Goal: Task Accomplishment & Management: Use online tool/utility

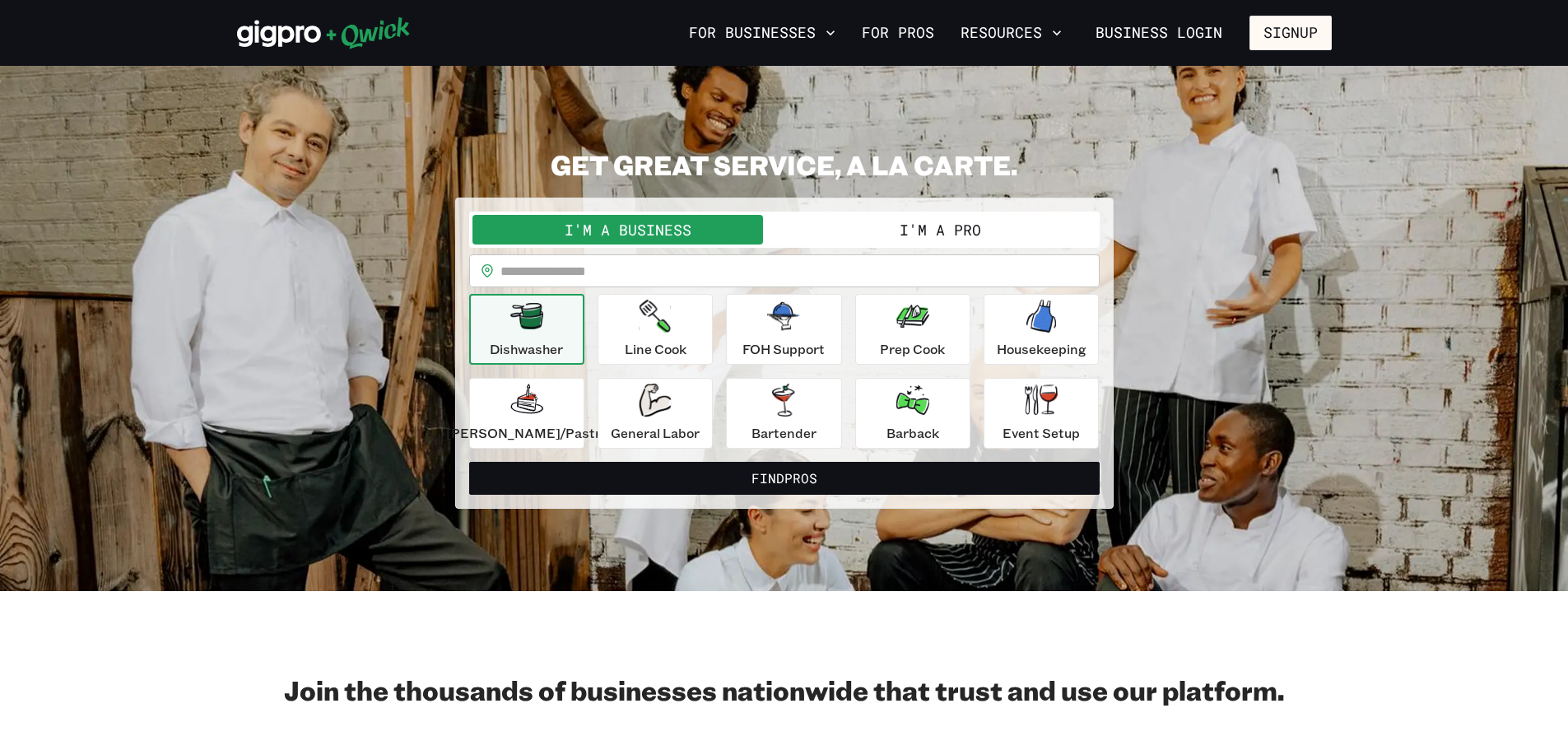
click at [840, 220] on button "I'm a Pro" at bounding box center [939, 230] width 312 height 30
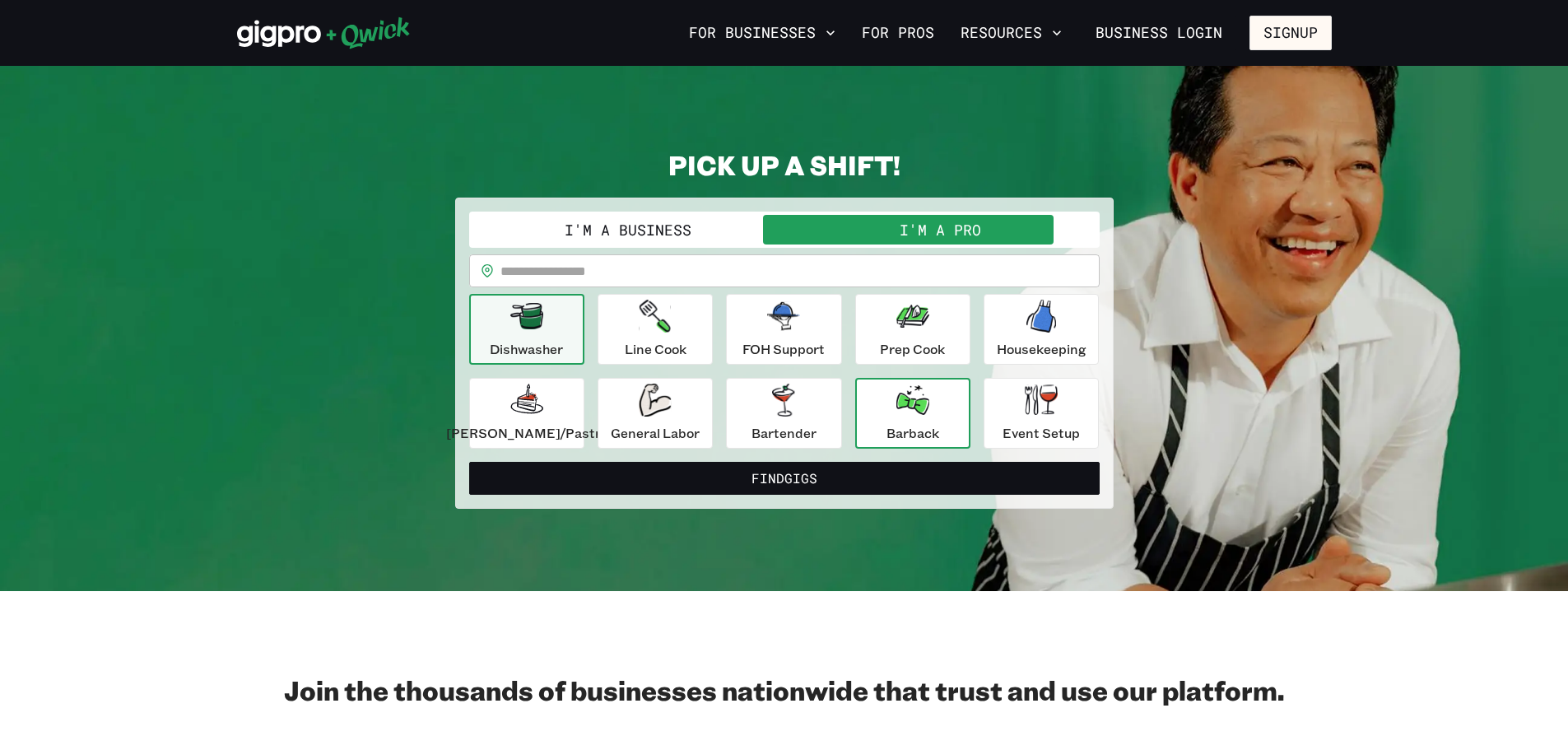
click at [886, 415] on div "Barback" at bounding box center [912, 414] width 53 height 60
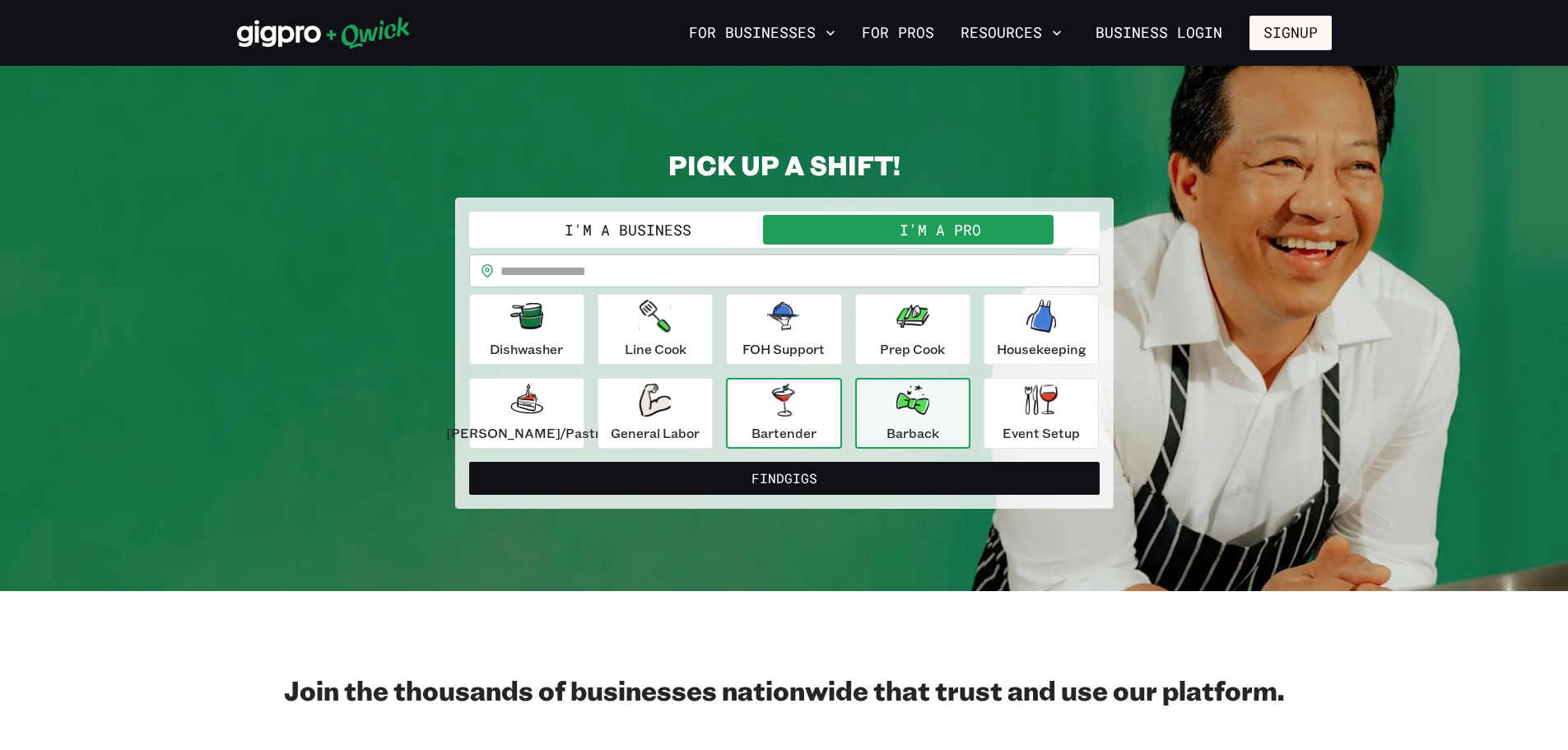
click at [815, 423] on p "Bartender" at bounding box center [784, 432] width 65 height 20
click at [903, 403] on icon "button" at bounding box center [912, 401] width 33 height 30
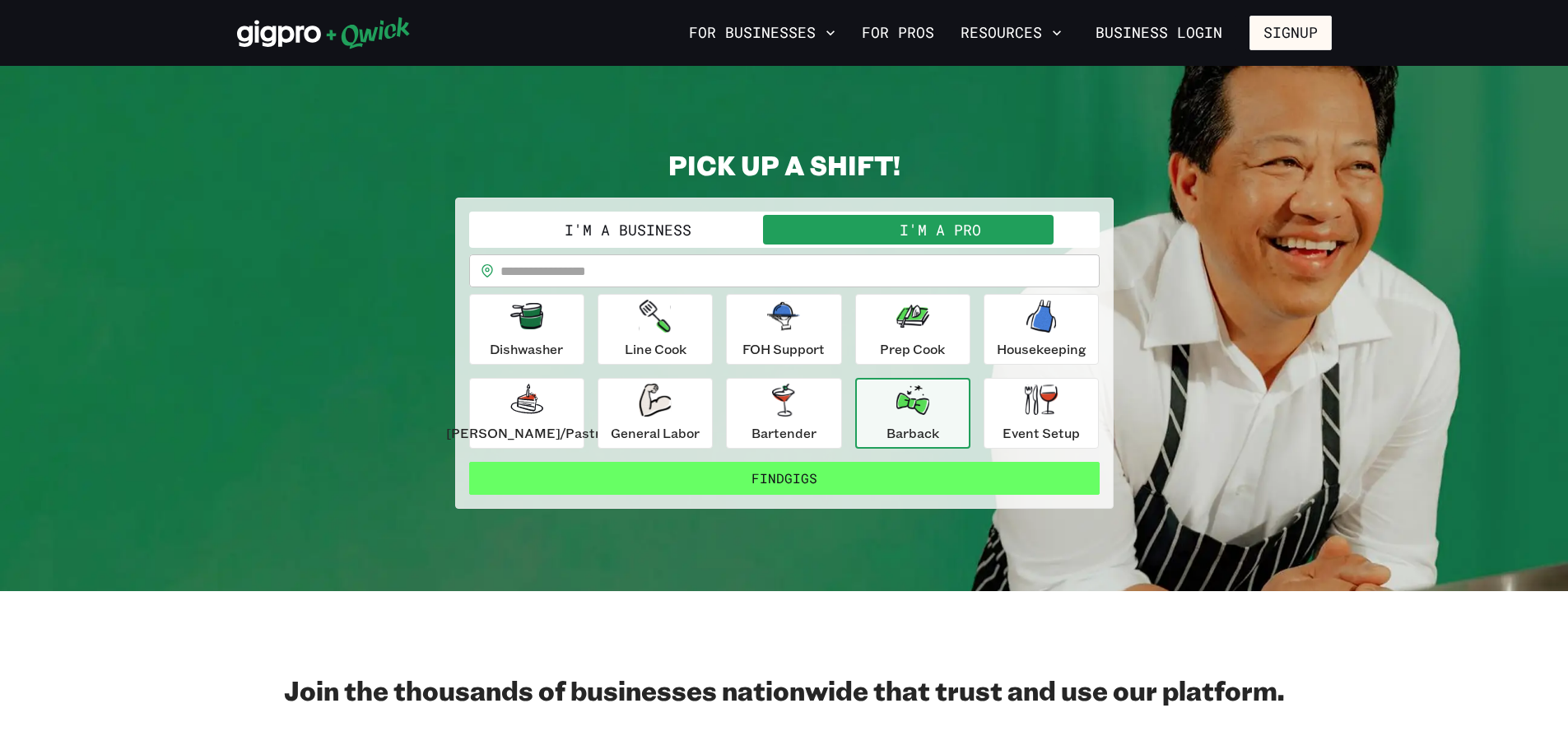
click at [885, 475] on button "Find Gigs" at bounding box center [784, 478] width 630 height 33
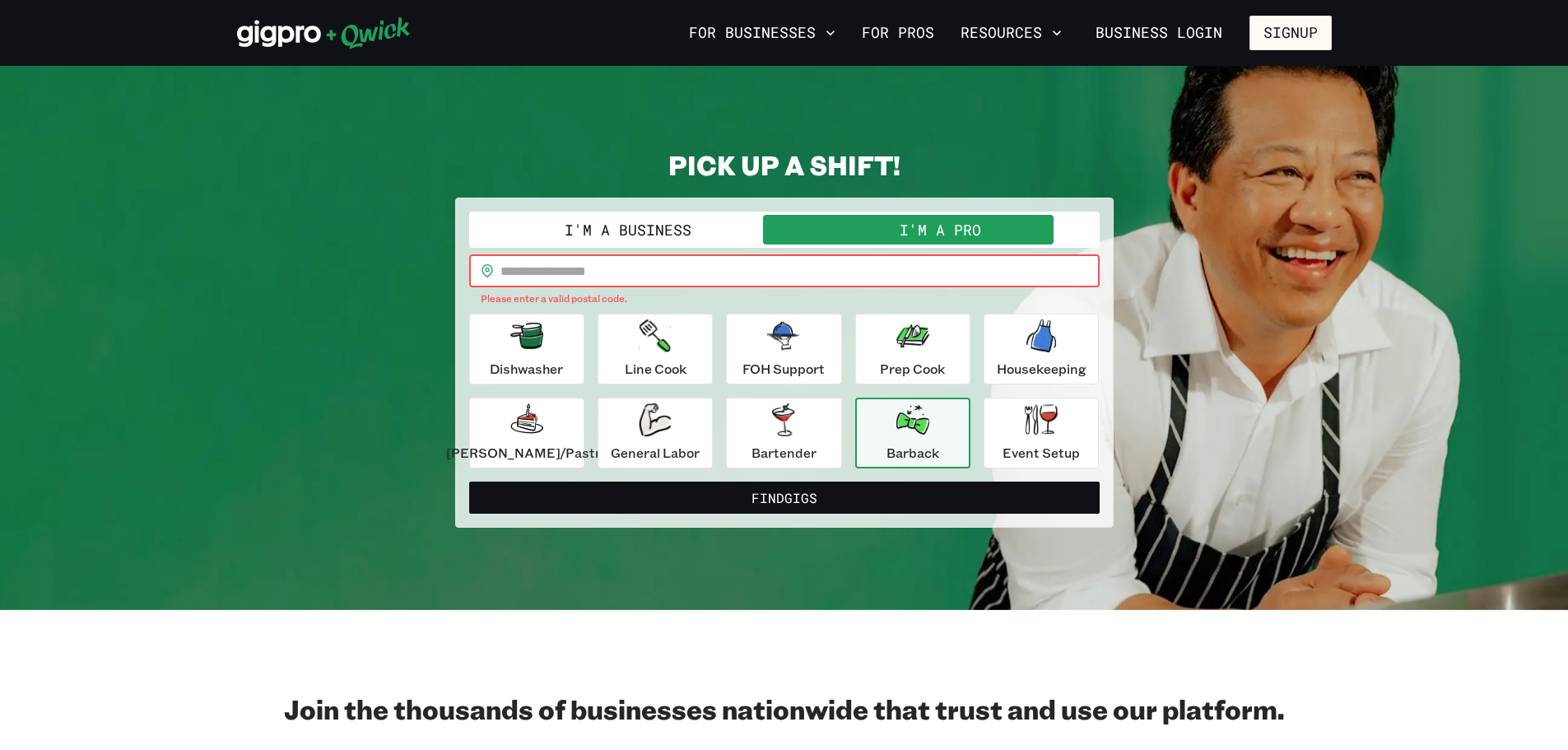
click at [822, 270] on input "text" at bounding box center [799, 270] width 599 height 33
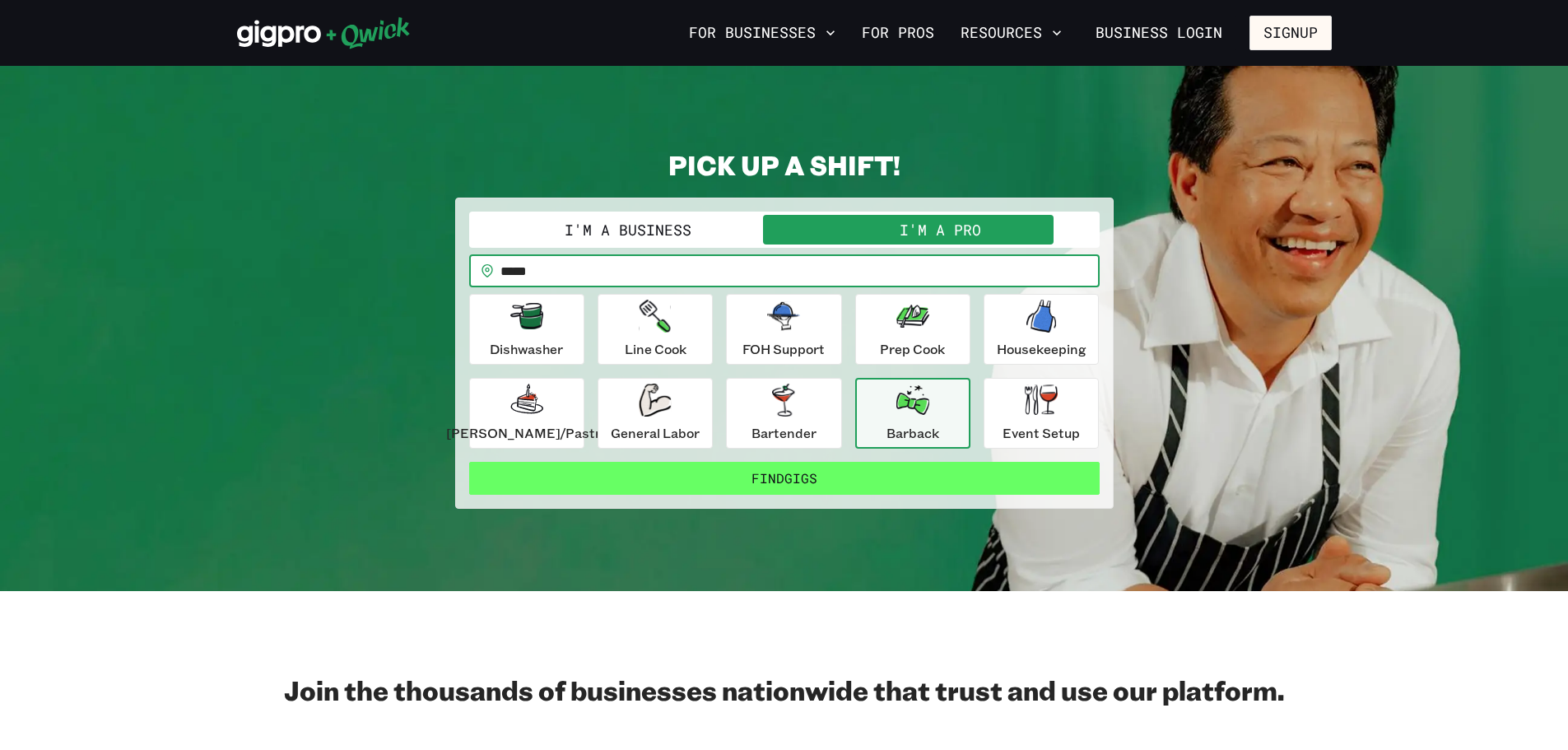
type input "*****"
click at [748, 481] on button "Find Gigs" at bounding box center [784, 478] width 630 height 33
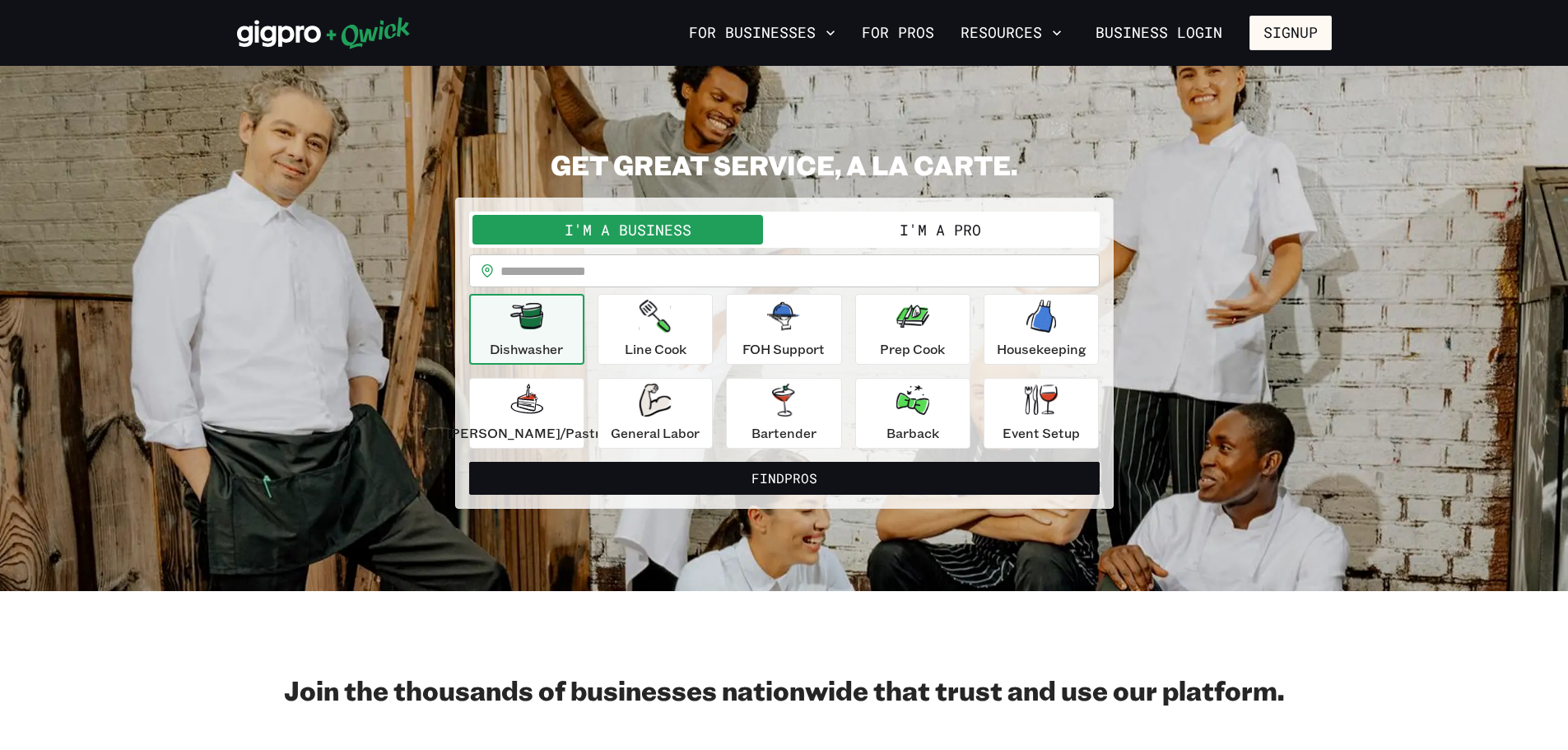
click at [935, 227] on button "I'm a Pro" at bounding box center [939, 230] width 312 height 30
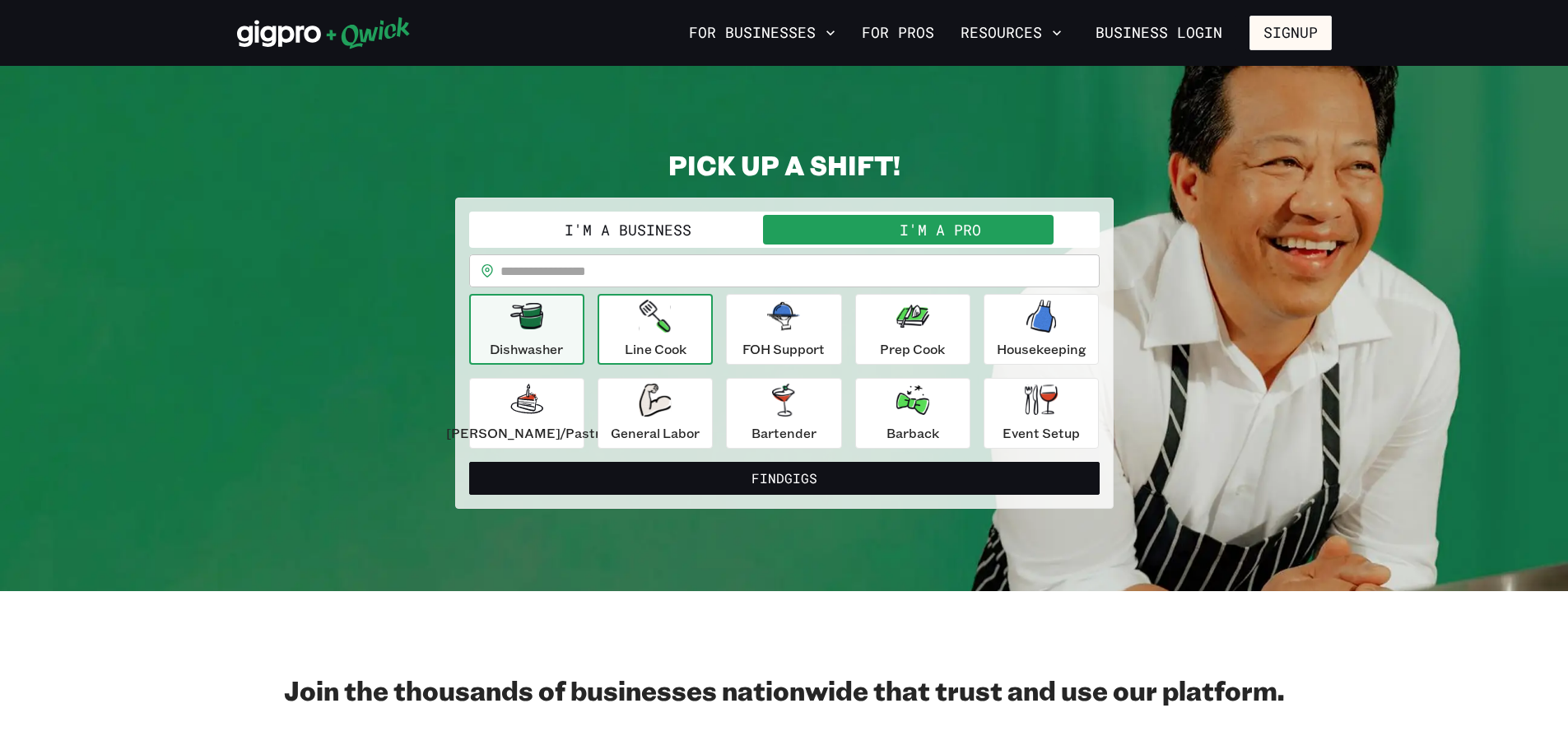
click at [681, 341] on p "Line Cook" at bounding box center [656, 348] width 61 height 20
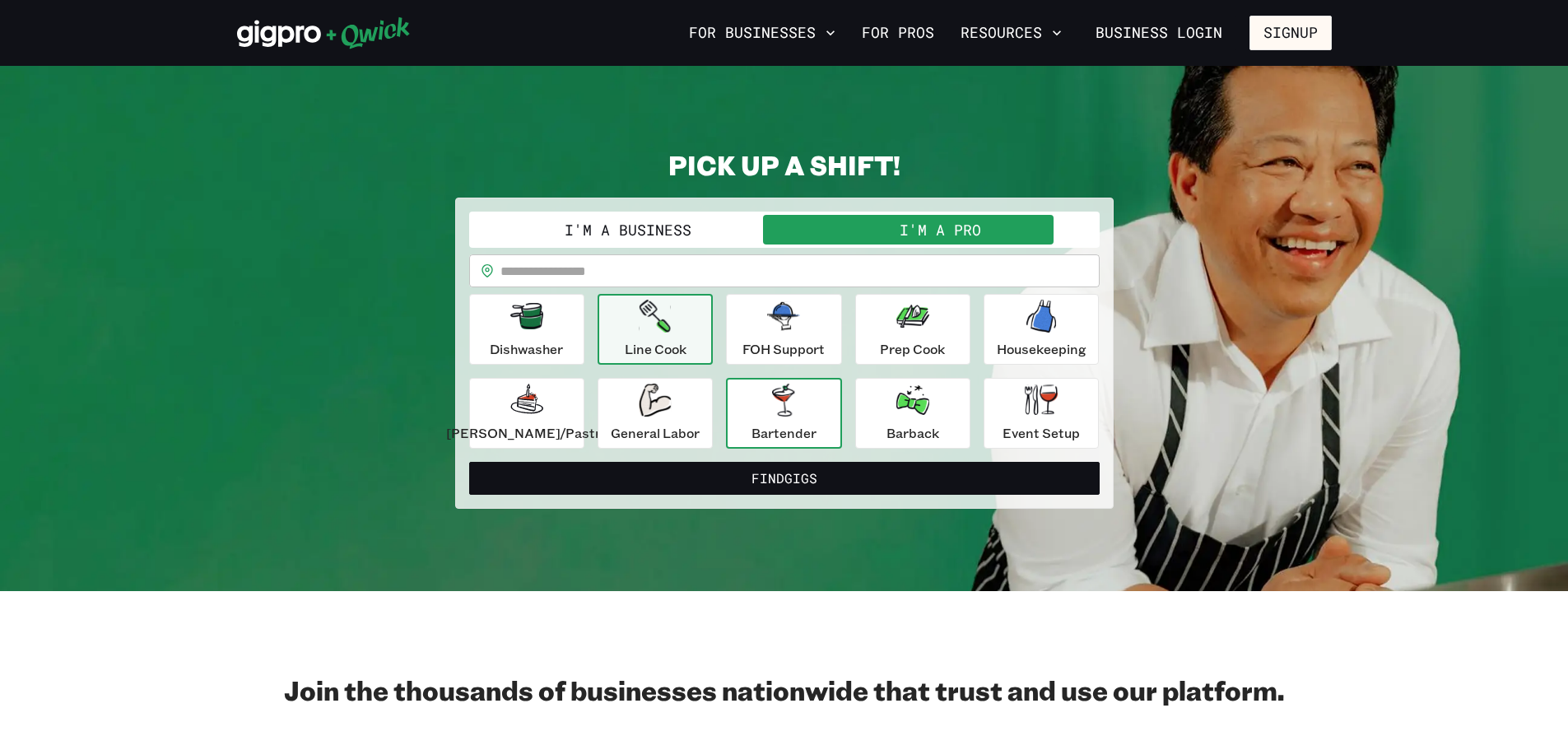
click at [789, 406] on icon "button" at bounding box center [783, 400] width 22 height 33
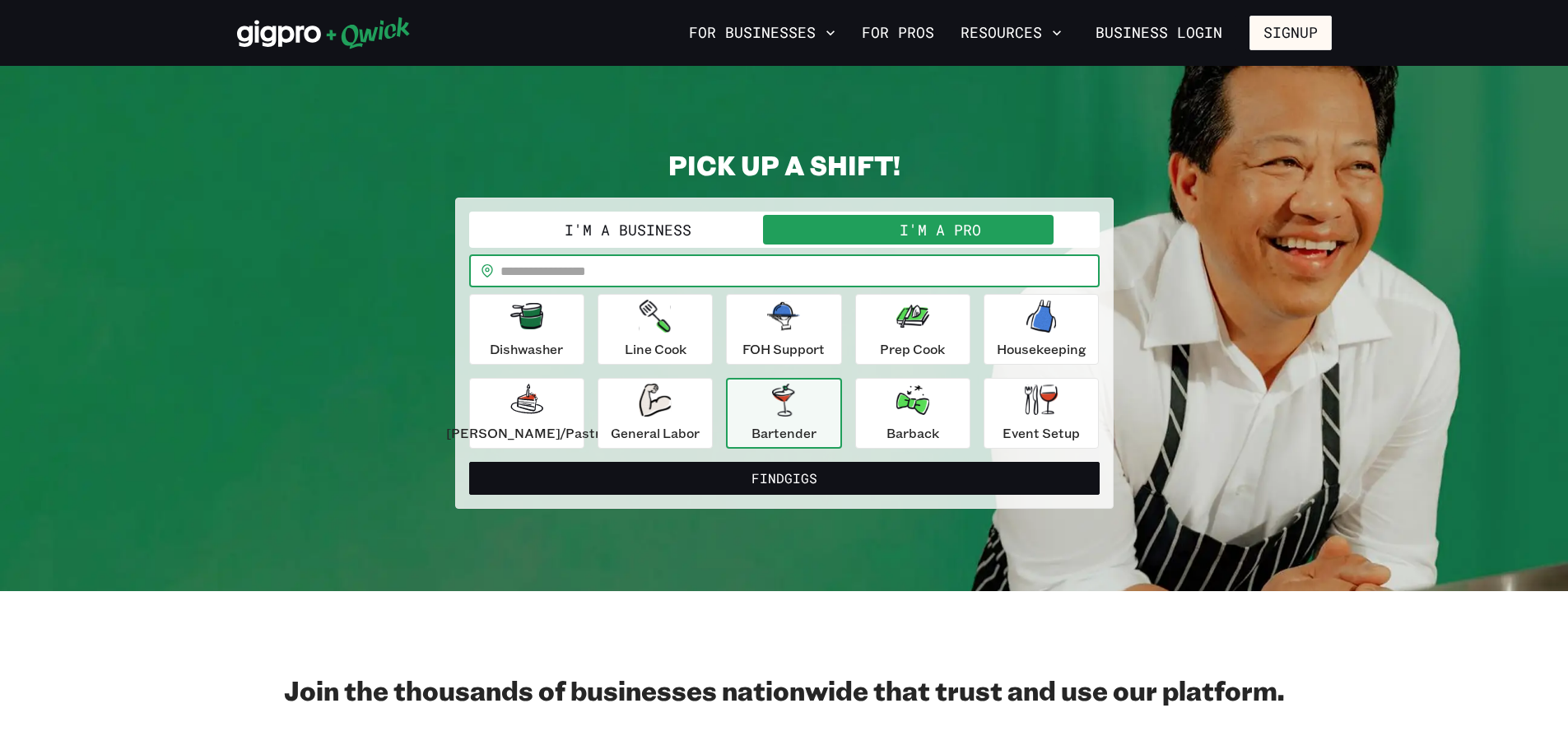
click at [728, 266] on input "text" at bounding box center [799, 270] width 599 height 33
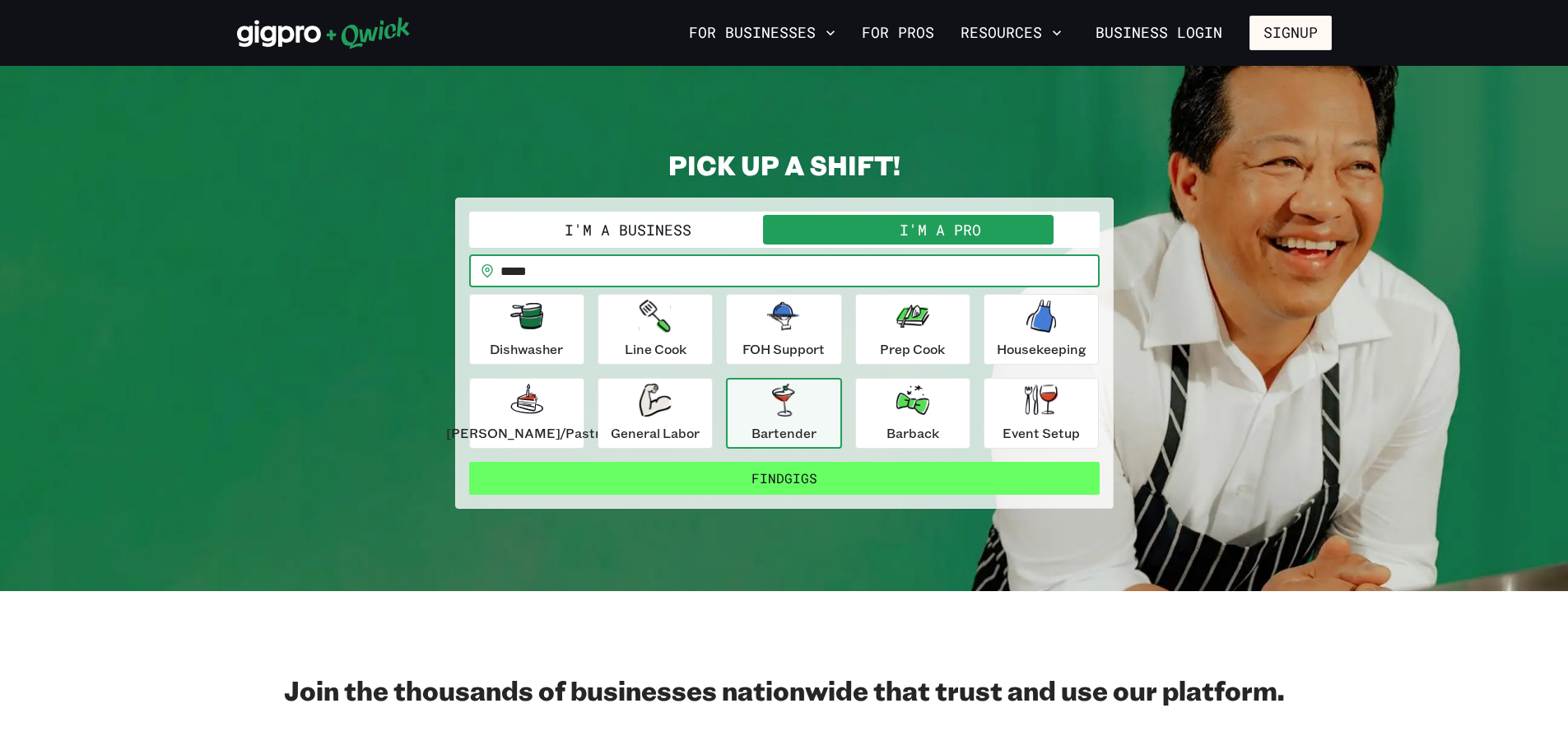
type input "*****"
click at [756, 480] on button "Find Gigs" at bounding box center [784, 478] width 630 height 33
